Goal: Task Accomplishment & Management: Manage account settings

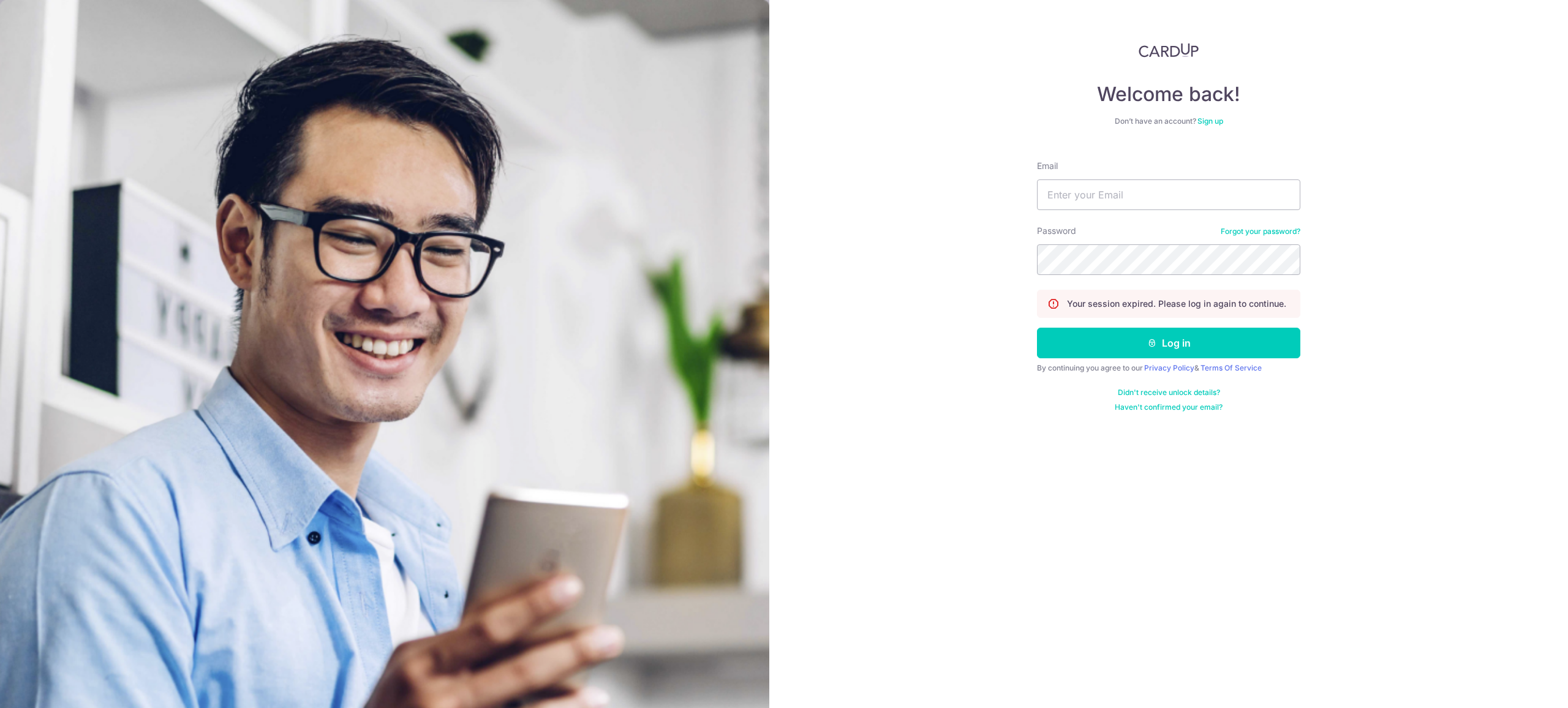
type input "[EMAIL_ADDRESS][DOMAIN_NAME]"
click at [1081, 343] on button "Log in" at bounding box center [1168, 343] width 263 height 30
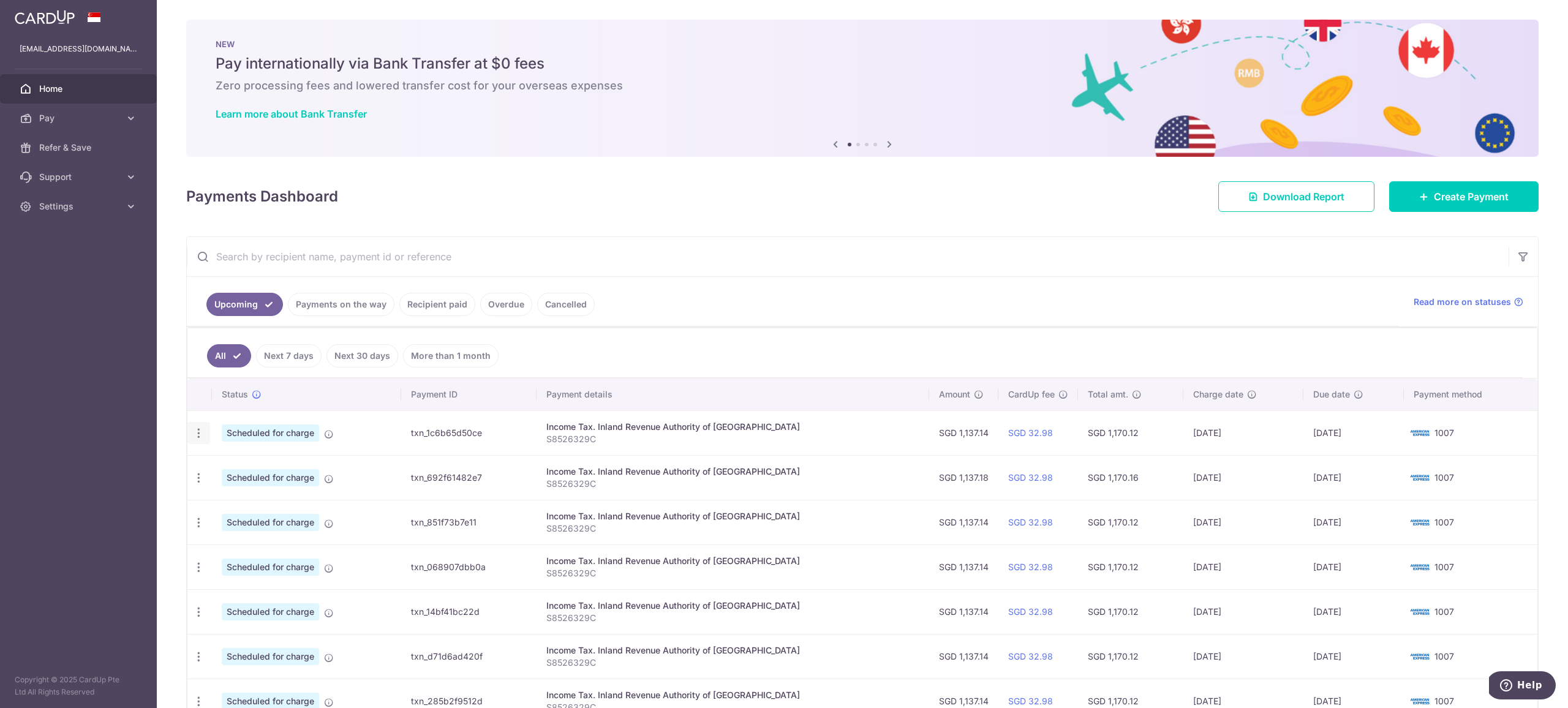
click at [202, 435] on icon "button" at bounding box center [198, 433] width 13 height 13
click at [237, 467] on span "Update payment" at bounding box center [263, 466] width 83 height 15
radio input "true"
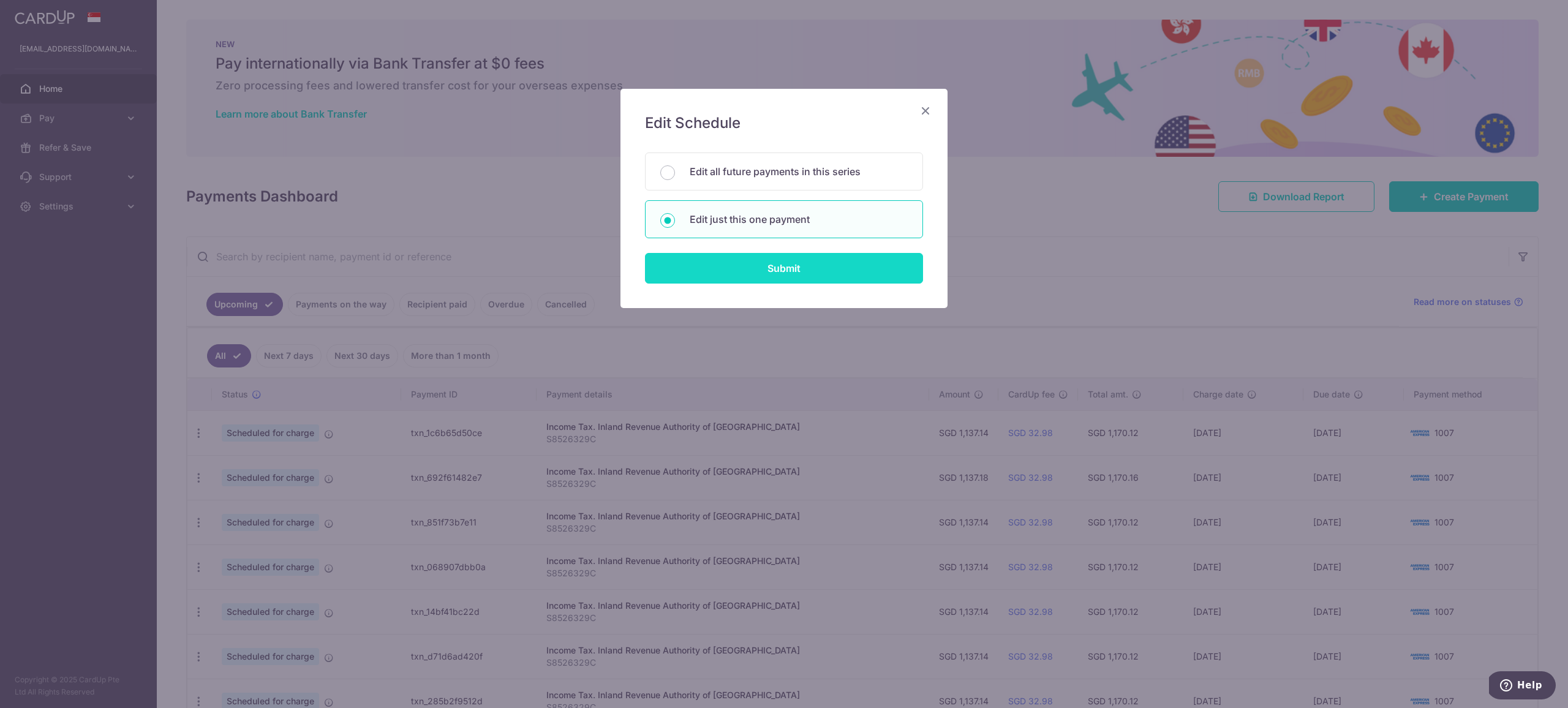
click at [765, 260] on input "Submit" at bounding box center [784, 267] width 278 height 30
radio input "true"
type input "1,137.14"
type input "[DATE]"
type input "S8526329C"
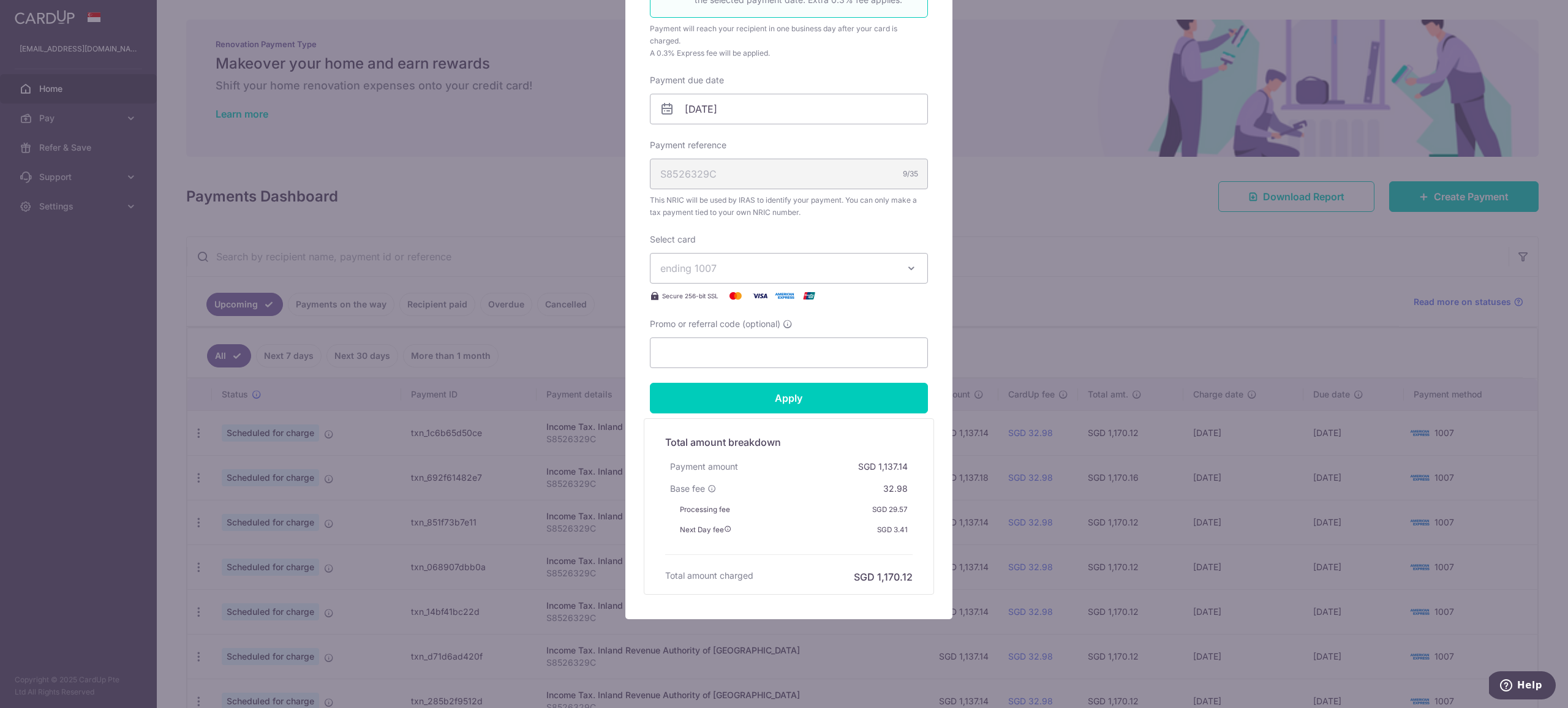
scroll to position [74, 0]
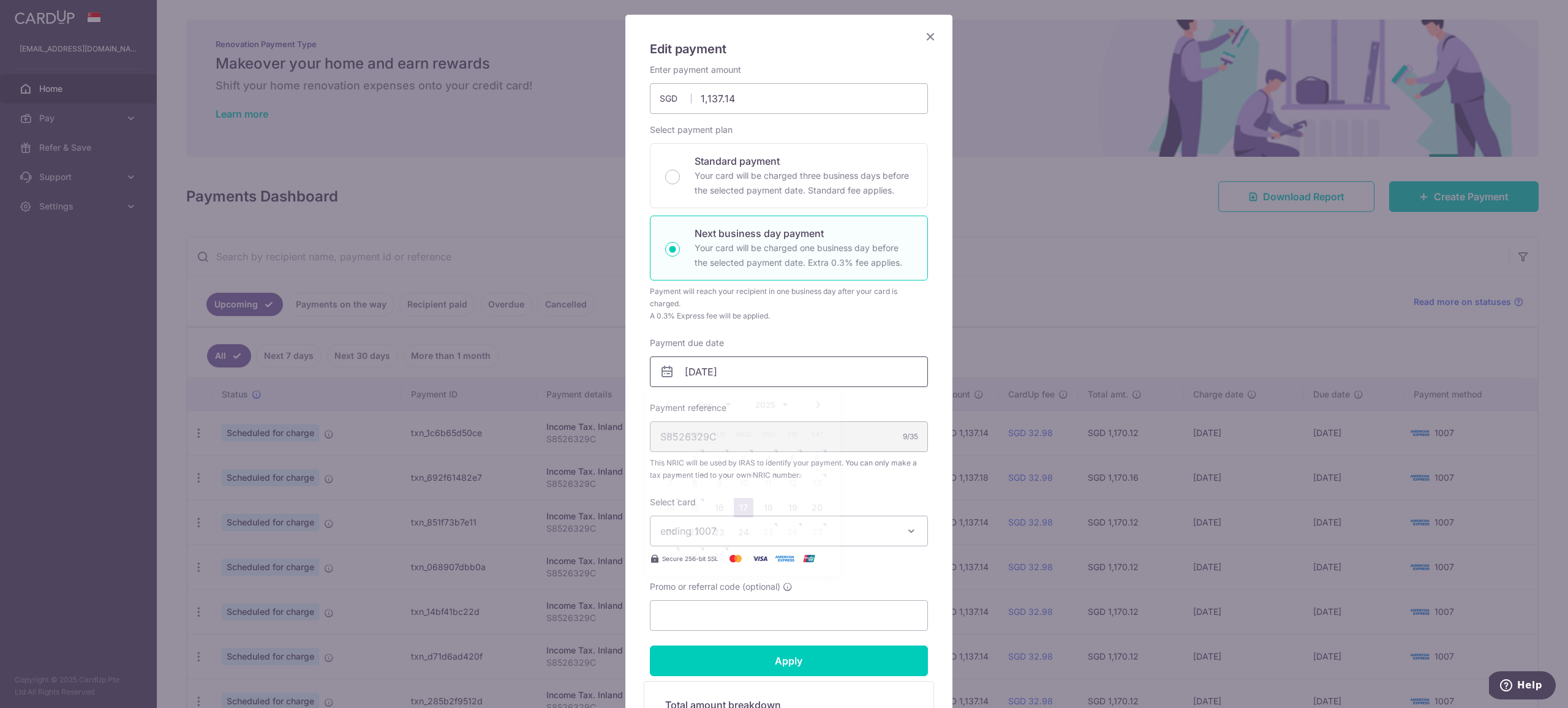
click at [733, 360] on input "[DATE]" at bounding box center [789, 371] width 278 height 30
click at [768, 513] on link "18" at bounding box center [768, 508] width 20 height 20
type input "[DATE]"
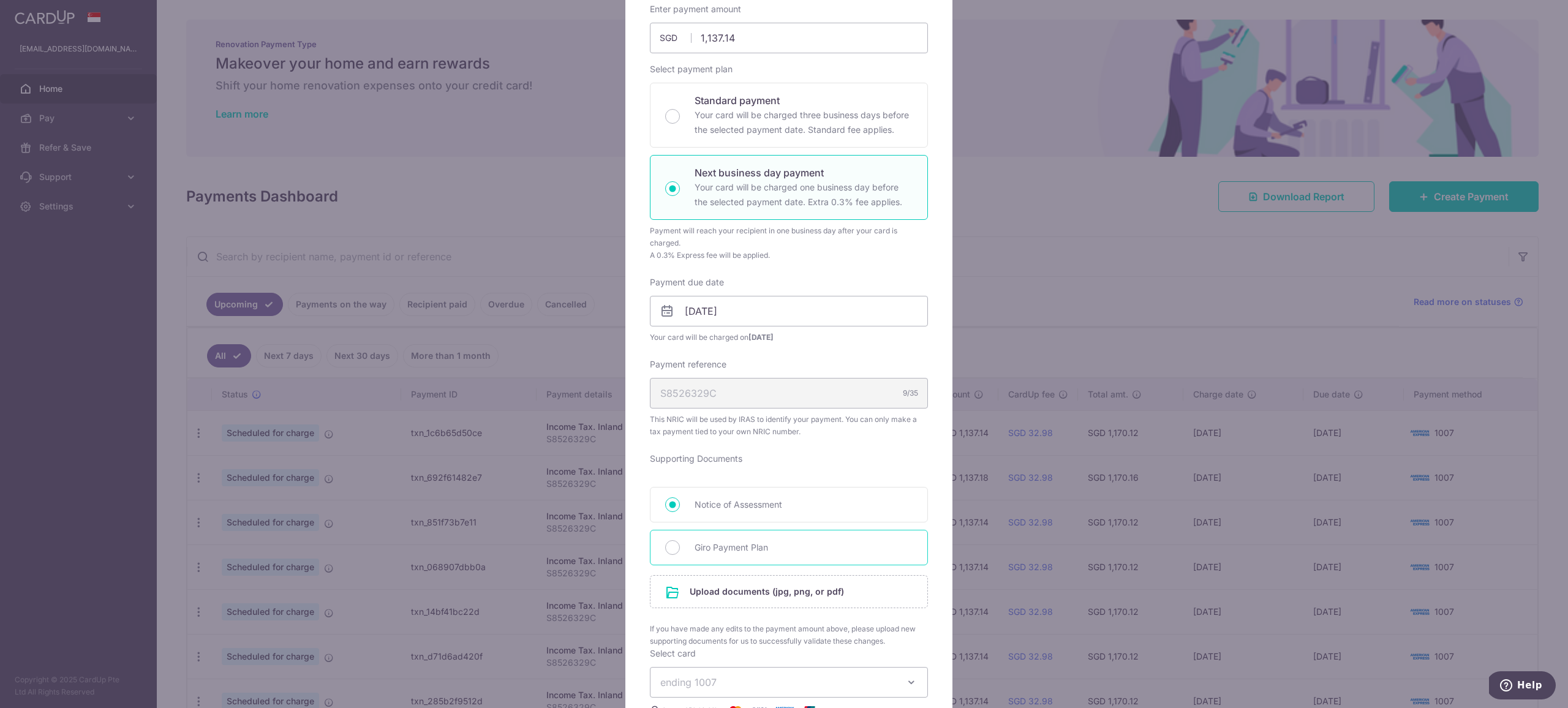
scroll to position [195, 0]
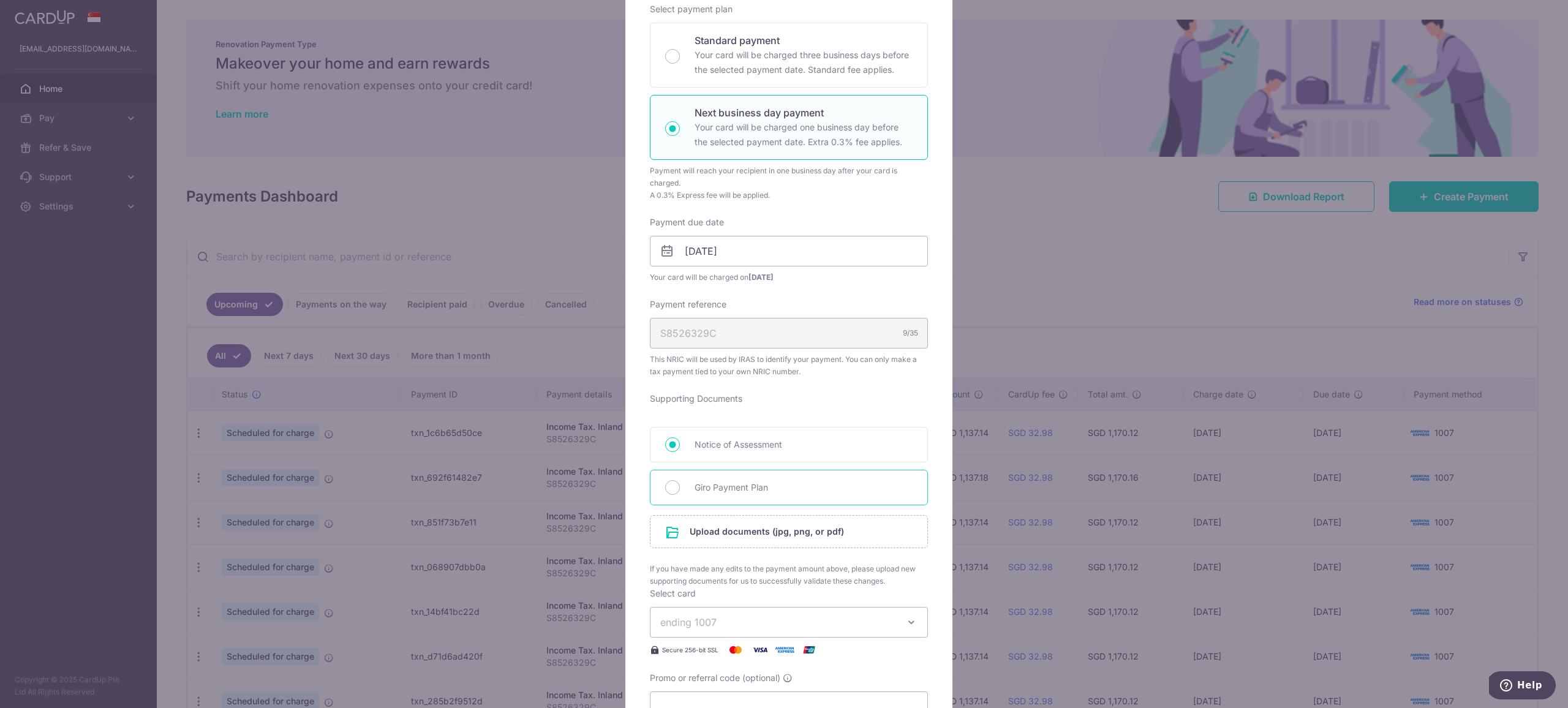
click at [738, 488] on span "Giro Payment Plan" at bounding box center [803, 487] width 218 height 15
click at [679, 488] on input "Giro Payment Plan" at bounding box center [671, 487] width 15 height 15
radio input "true"
click at [733, 531] on input "file" at bounding box center [788, 532] width 277 height 32
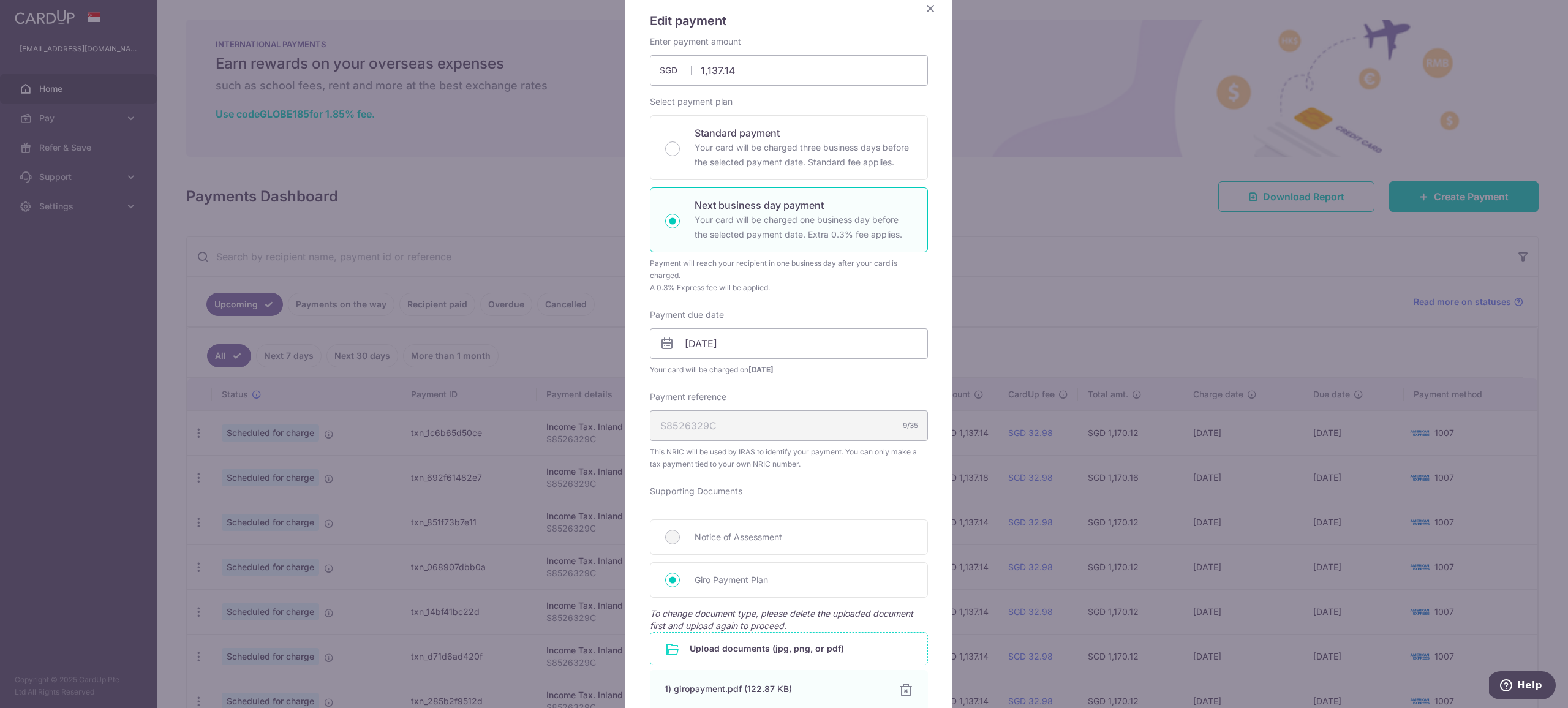
scroll to position [0, 0]
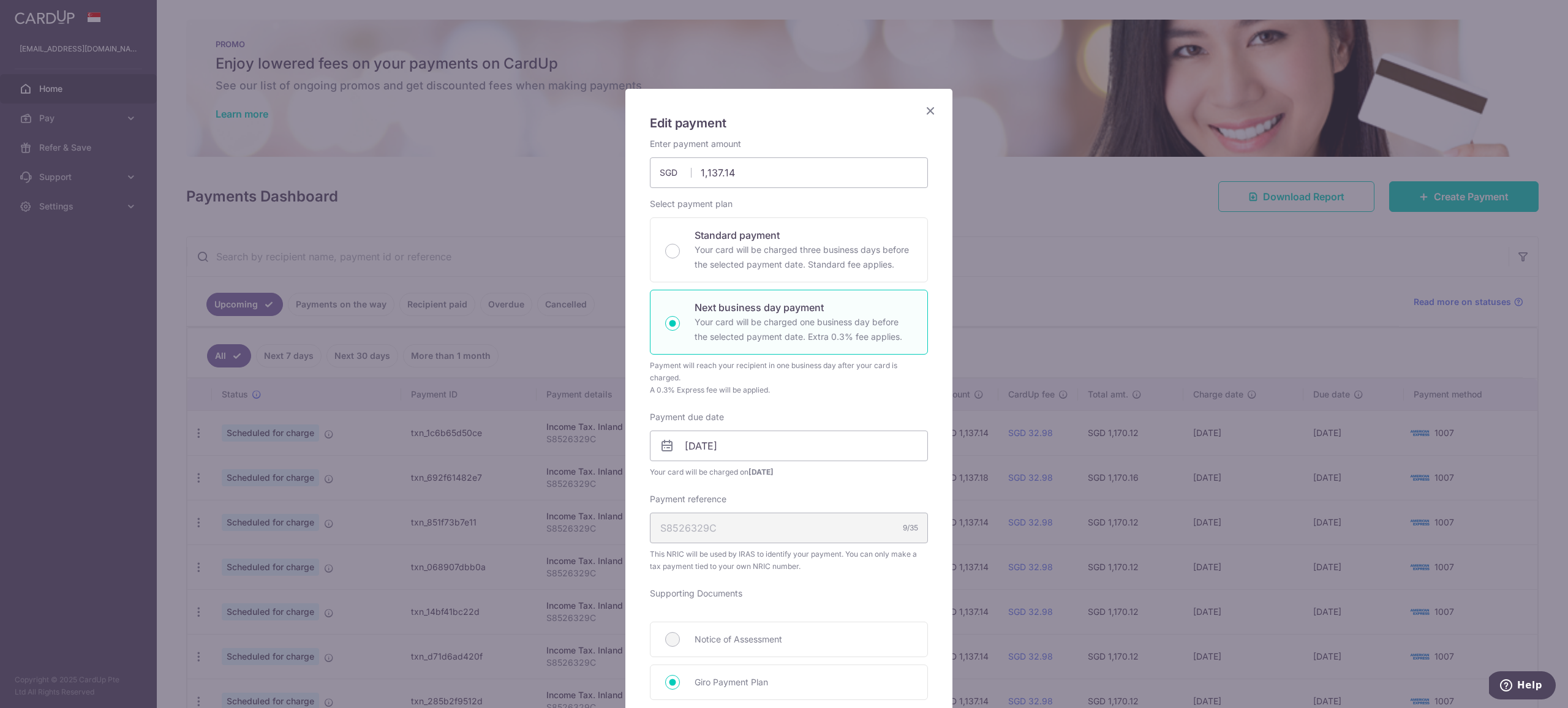
click at [925, 113] on icon "Close" at bounding box center [930, 111] width 15 height 16
